Goal: Task Accomplishment & Management: Use online tool/utility

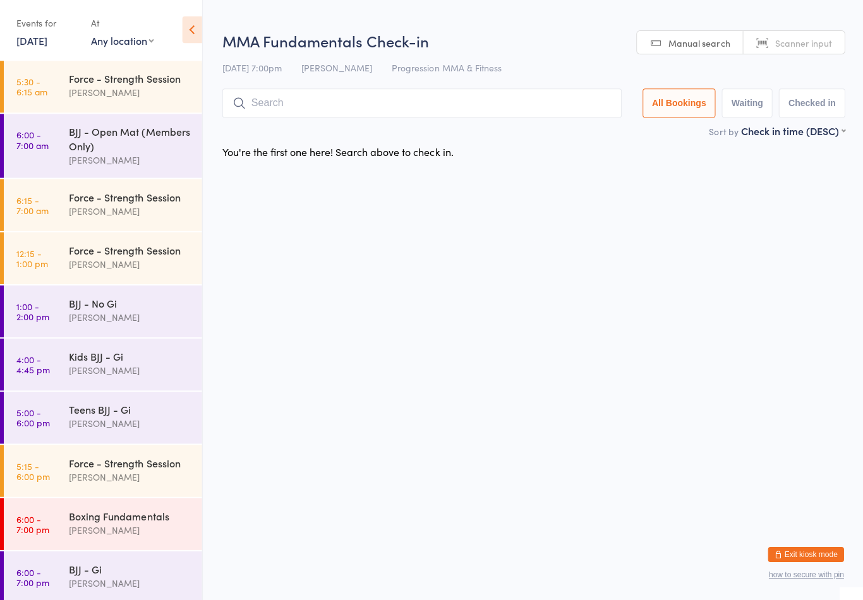
scroll to position [60, 0]
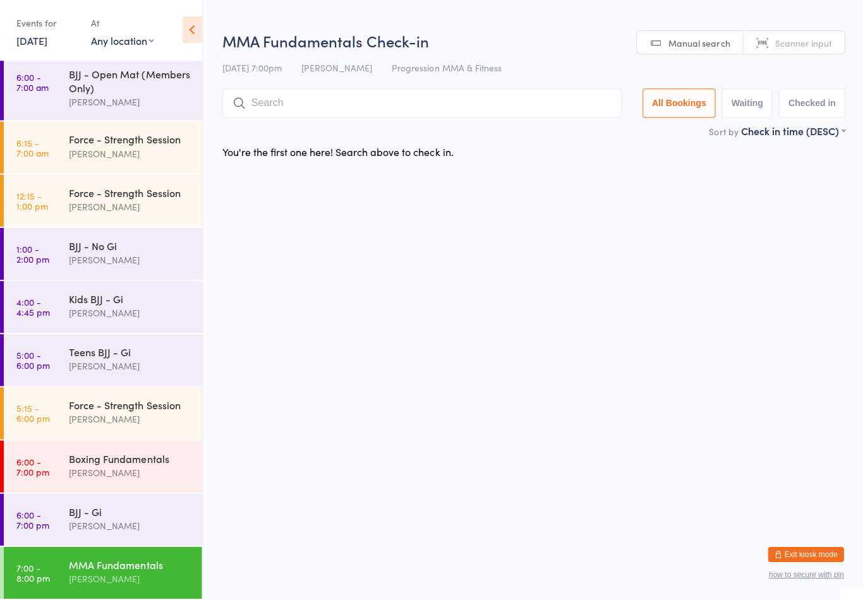
click at [371, 116] on input "search" at bounding box center [421, 104] width 399 height 29
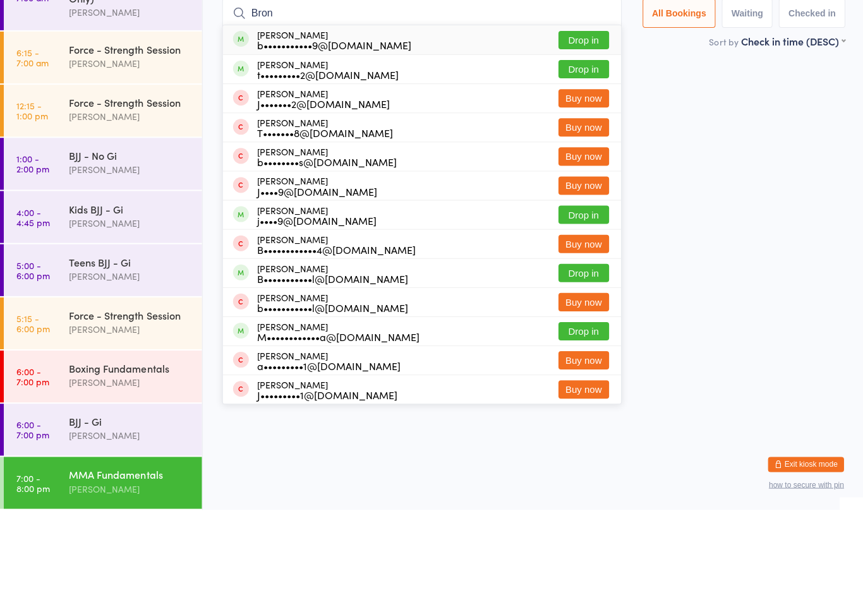
type input "Bron"
click at [577, 122] on button "Drop in" at bounding box center [582, 131] width 51 height 18
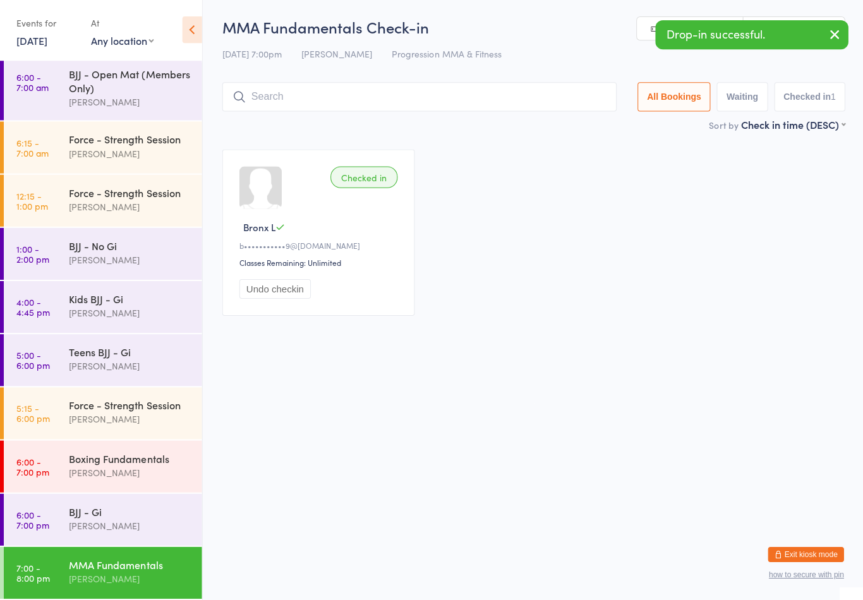
click at [143, 357] on div "Teens BJJ - Gi" at bounding box center [130, 353] width 122 height 14
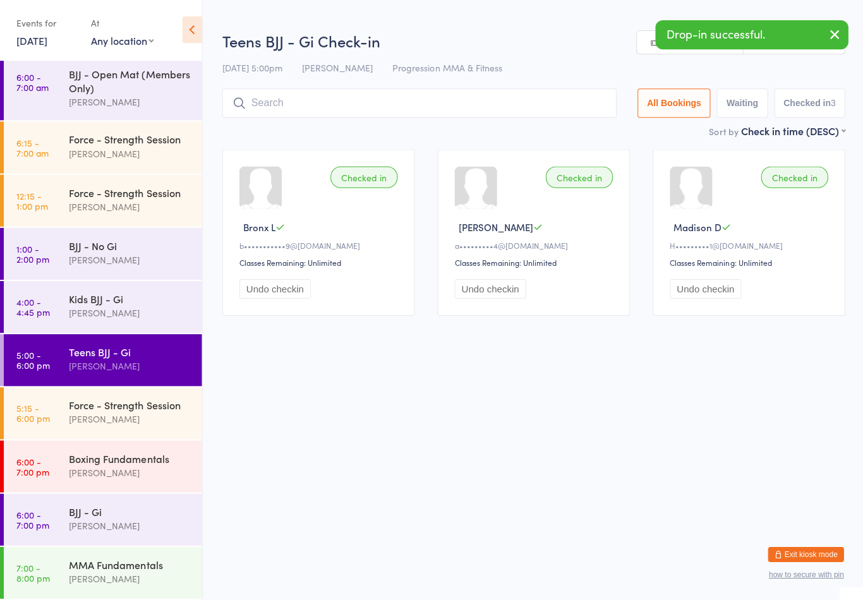
click at [148, 509] on div "BJJ - Gi" at bounding box center [130, 512] width 122 height 14
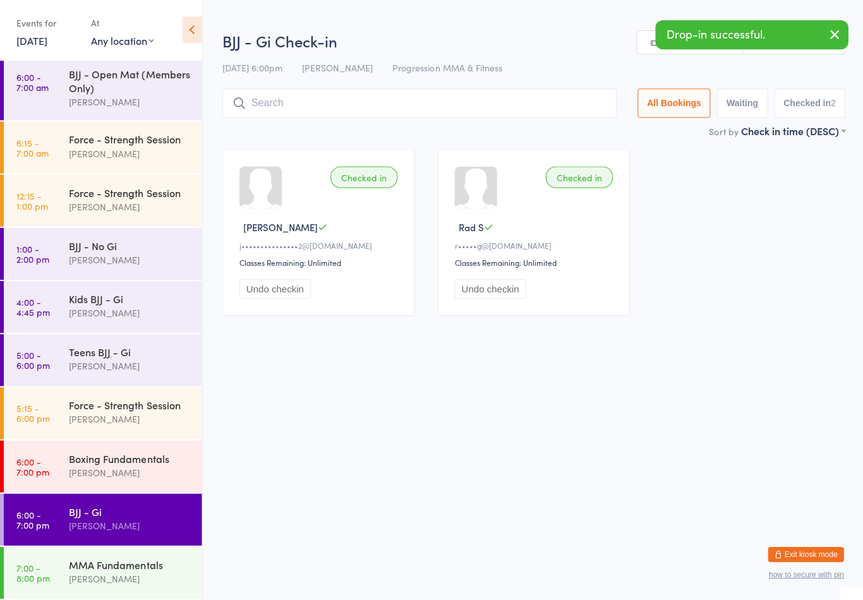
click at [147, 462] on div "Boxing Fundamentals" at bounding box center [130, 459] width 122 height 14
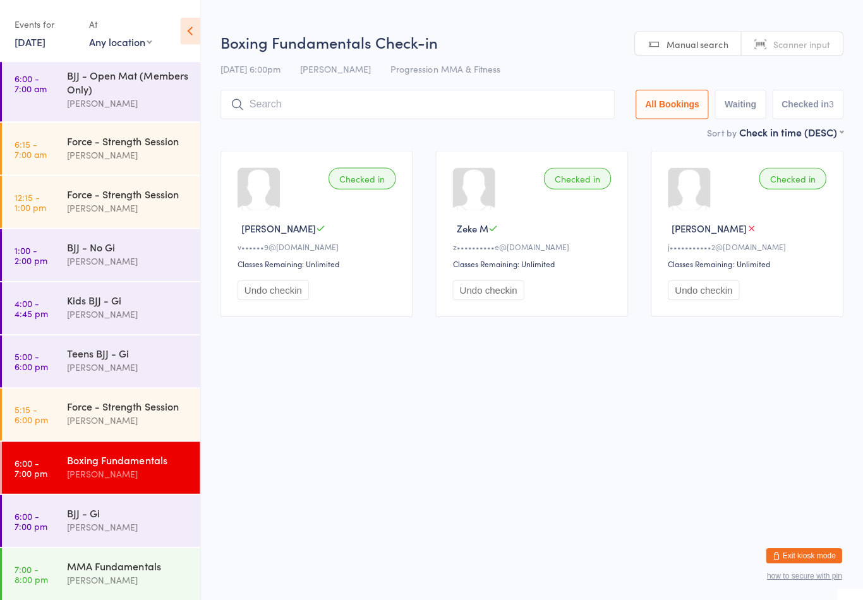
click at [137, 548] on div "MMA Fundamentals [PERSON_NAME]" at bounding box center [135, 572] width 133 height 50
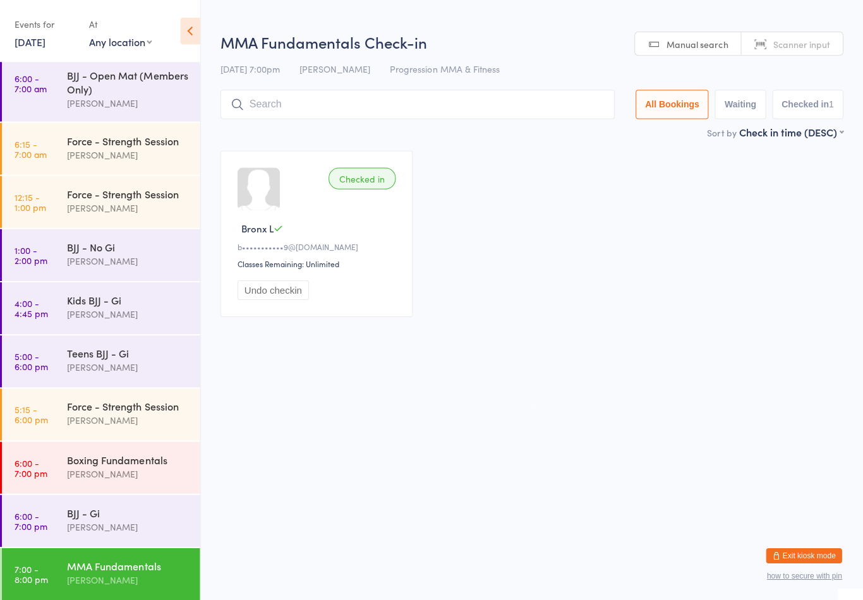
click at [145, 521] on div "[PERSON_NAME]" at bounding box center [130, 526] width 122 height 15
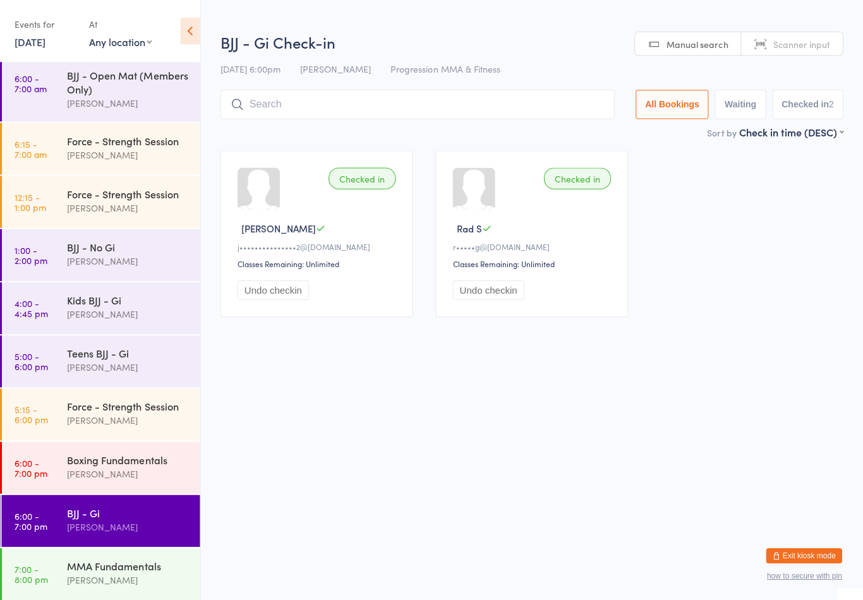
click at [127, 451] on div "Boxing Fundamentals [PERSON_NAME]" at bounding box center [135, 466] width 133 height 50
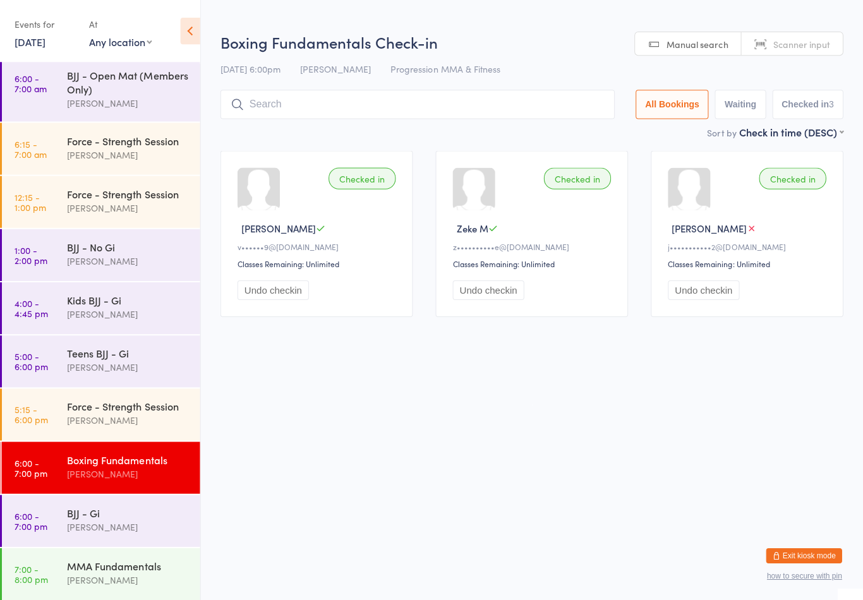
click at [135, 560] on div "MMA Fundamentals" at bounding box center [130, 565] width 122 height 14
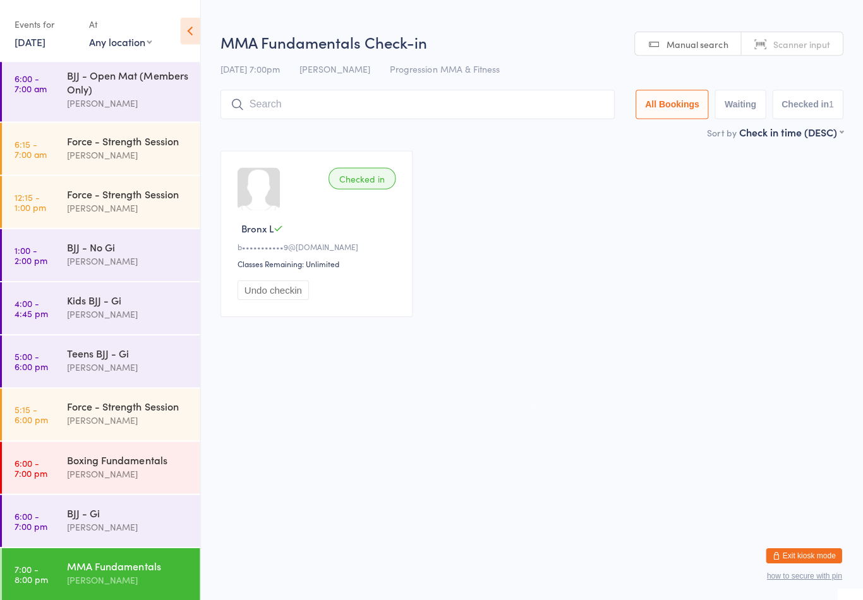
click at [128, 472] on div "[PERSON_NAME]" at bounding box center [130, 473] width 122 height 15
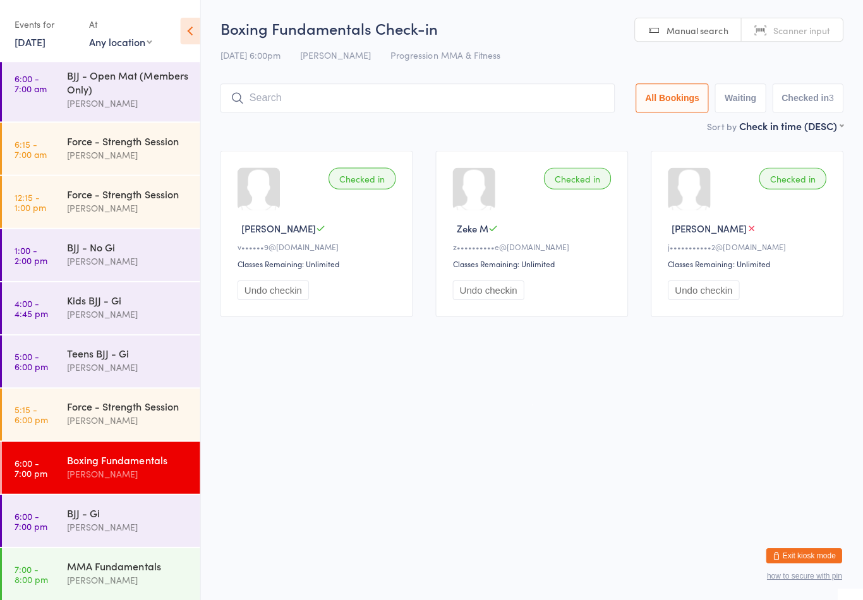
click at [489, 112] on input "search" at bounding box center [419, 97] width 394 height 29
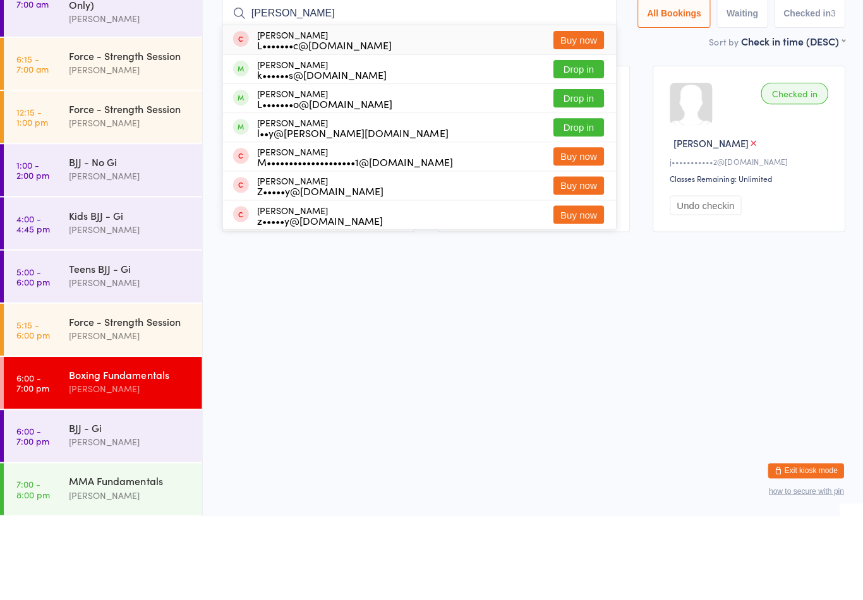
type input "[PERSON_NAME]"
click at [582, 174] on button "Drop in" at bounding box center [577, 183] width 51 height 18
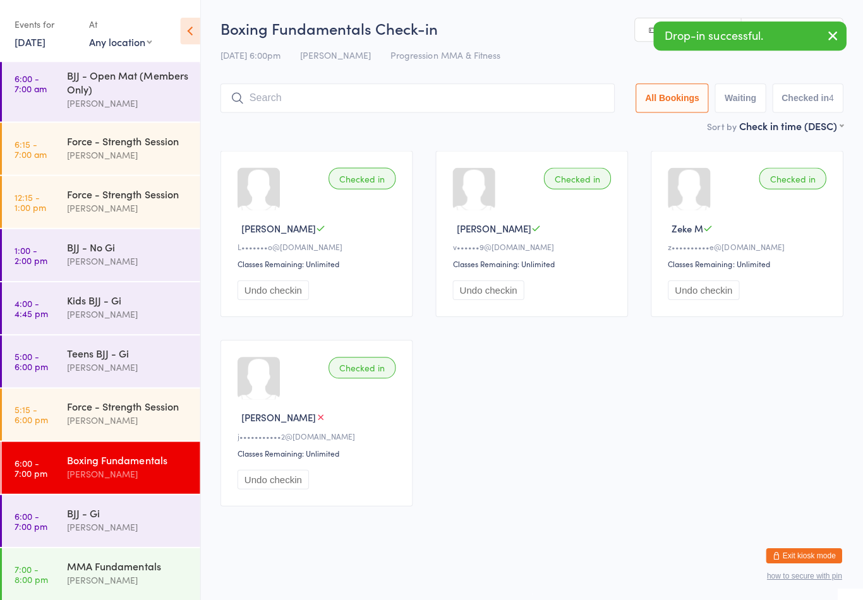
click at [143, 563] on div "MMA Fundamentals" at bounding box center [130, 565] width 122 height 14
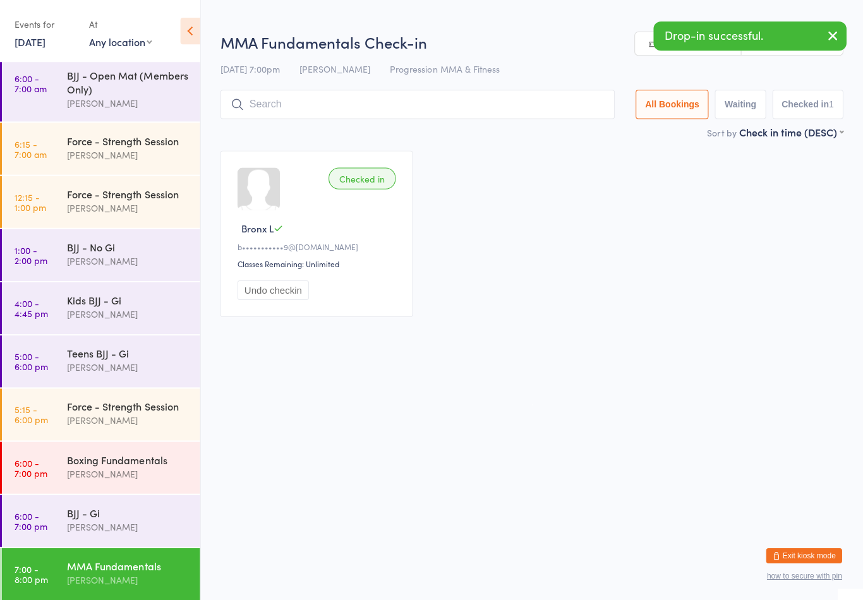
click at [402, 118] on input "search" at bounding box center [419, 104] width 394 height 29
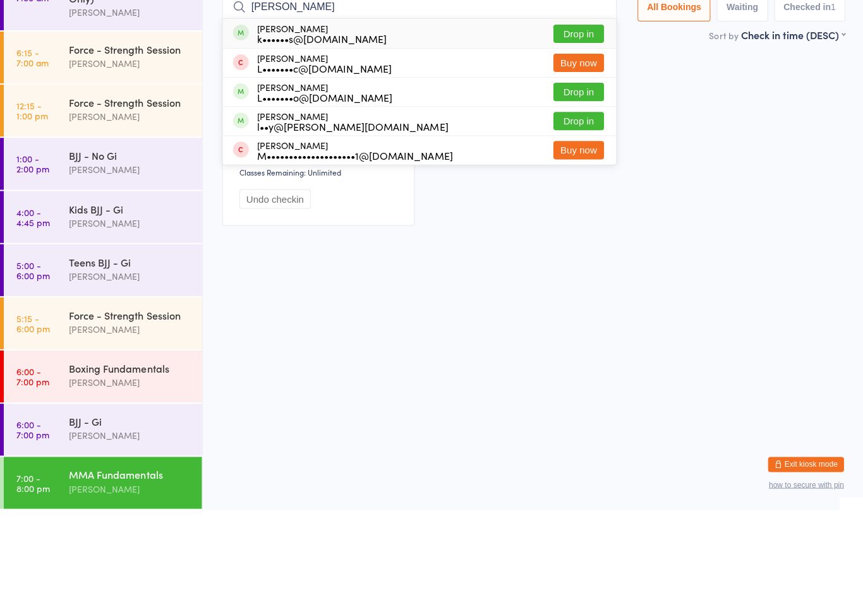
type input "[PERSON_NAME]"
click at [576, 174] on button "Drop in" at bounding box center [577, 183] width 51 height 18
